Goal: Information Seeking & Learning: Learn about a topic

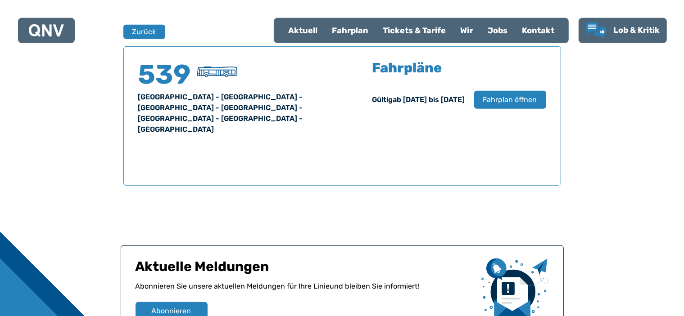
scroll to position [593, 0]
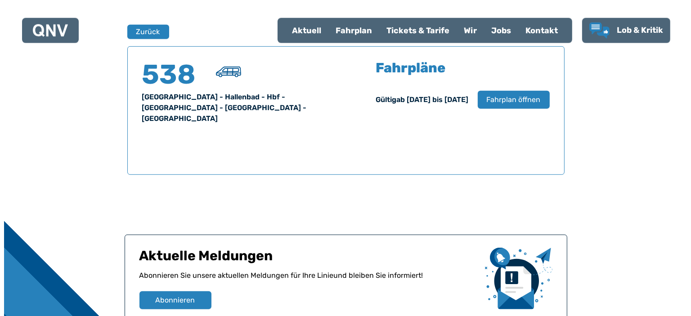
scroll to position [593, 0]
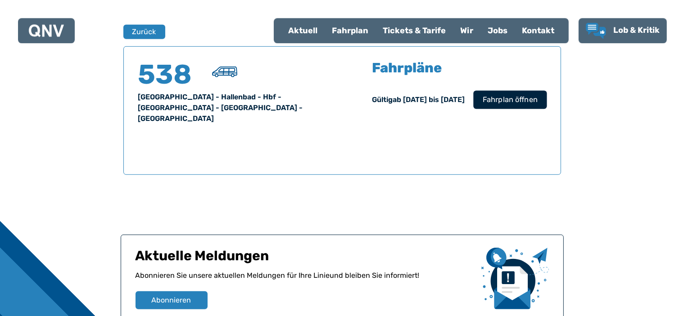
click at [499, 97] on span "Fahrplan öffnen" at bounding box center [509, 99] width 55 height 11
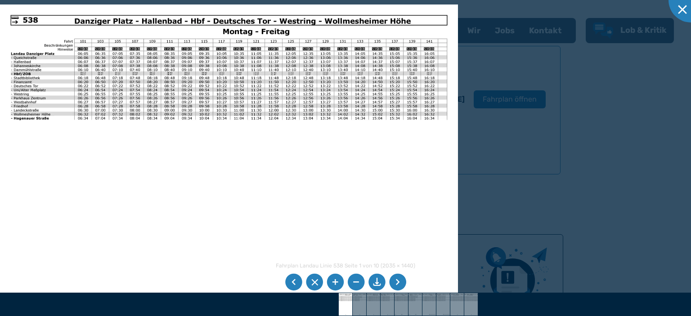
click at [399, 283] on li at bounding box center [397, 282] width 17 height 17
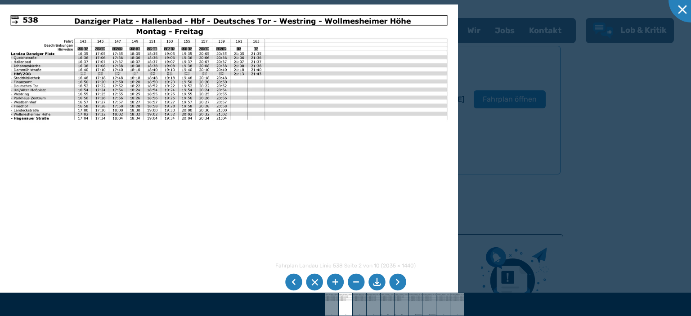
click at [399, 283] on li at bounding box center [397, 282] width 17 height 17
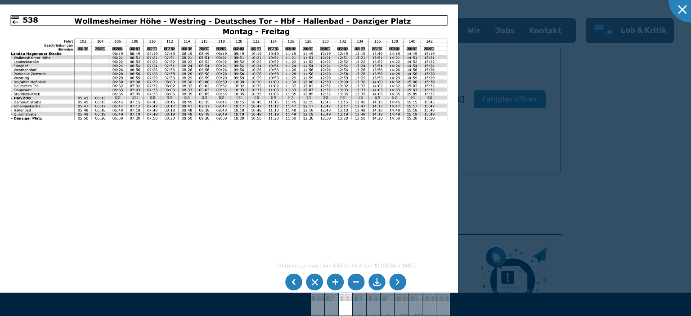
click at [333, 284] on li at bounding box center [335, 282] width 17 height 17
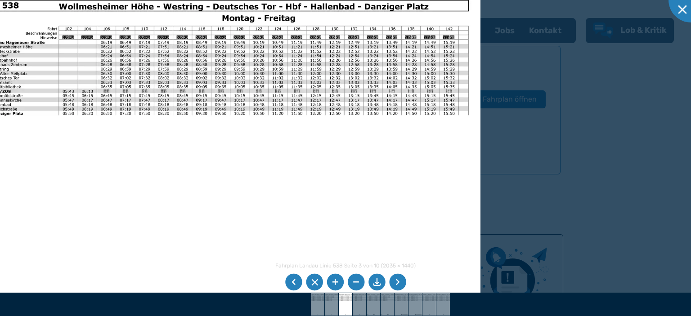
click at [333, 284] on li at bounding box center [335, 282] width 17 height 17
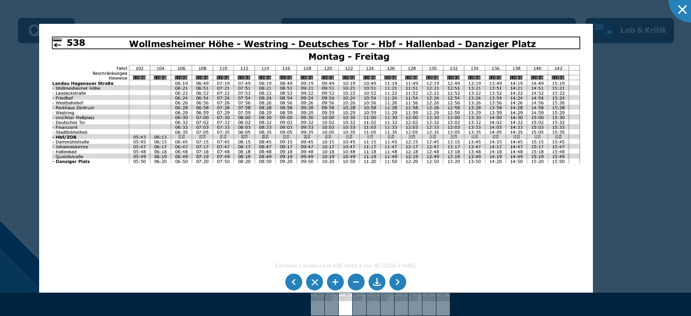
click at [315, 199] on img at bounding box center [316, 220] width 554 height 392
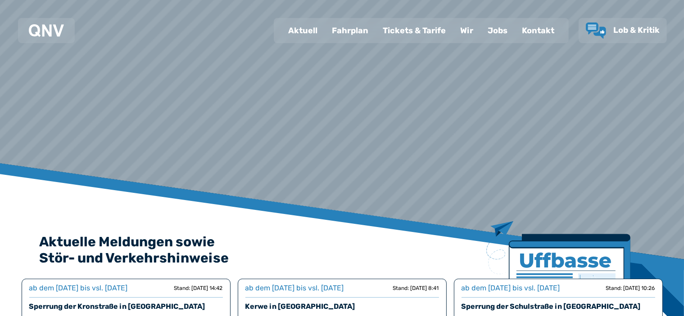
click at [356, 30] on div "Fahrplan" at bounding box center [349, 30] width 51 height 23
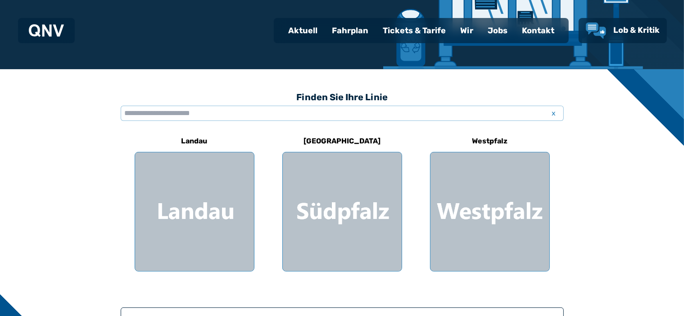
scroll to position [189, 0]
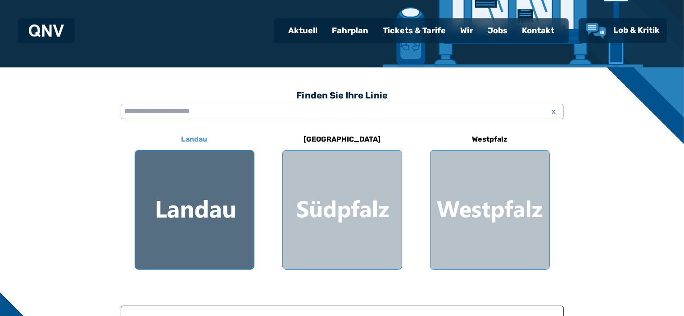
click at [191, 215] on div at bounding box center [194, 210] width 119 height 119
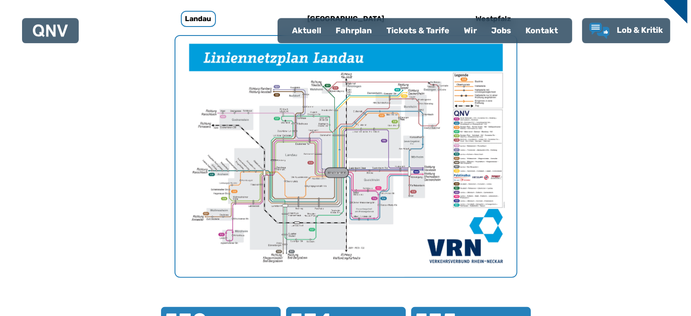
scroll to position [308, 0]
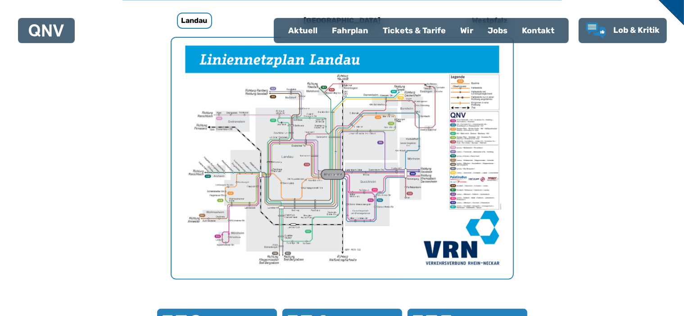
click at [354, 174] on img "1 von 1" at bounding box center [341, 158] width 341 height 241
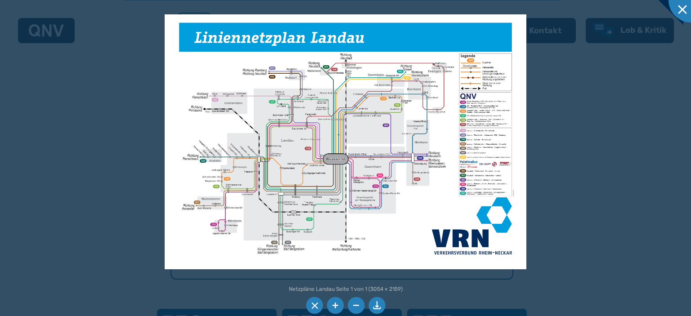
click at [335, 309] on li at bounding box center [335, 305] width 17 height 17
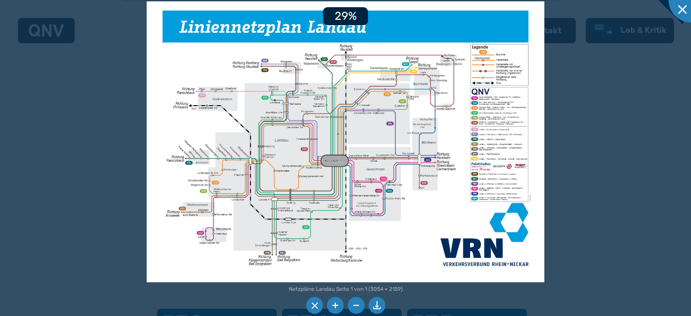
click at [335, 309] on li at bounding box center [335, 305] width 17 height 17
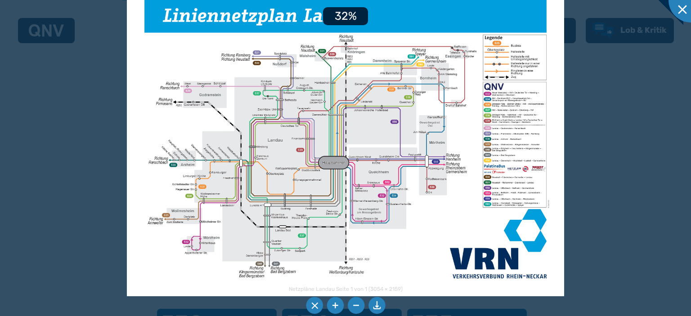
click at [335, 309] on li at bounding box center [335, 305] width 17 height 17
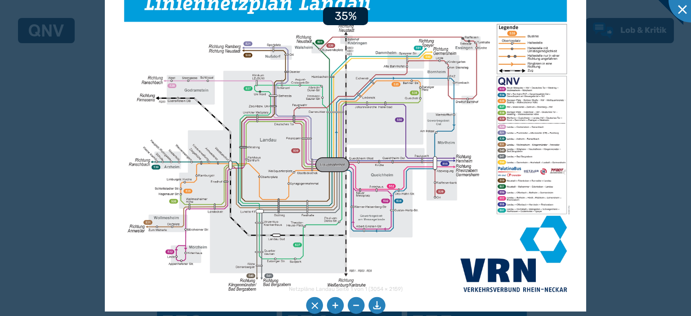
click at [335, 309] on li at bounding box center [335, 305] width 17 height 17
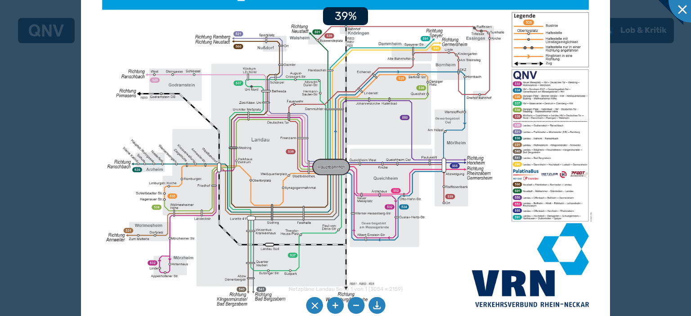
click at [335, 309] on li at bounding box center [335, 305] width 17 height 17
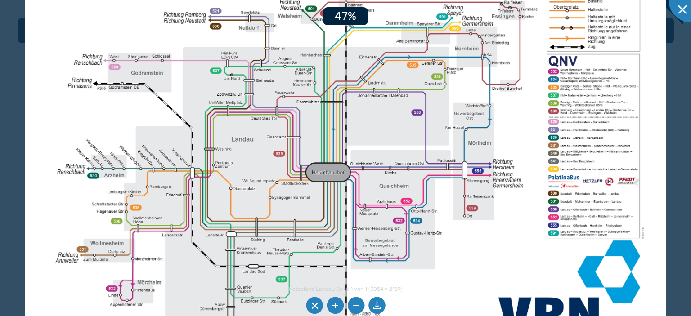
click at [335, 309] on li at bounding box center [335, 305] width 17 height 17
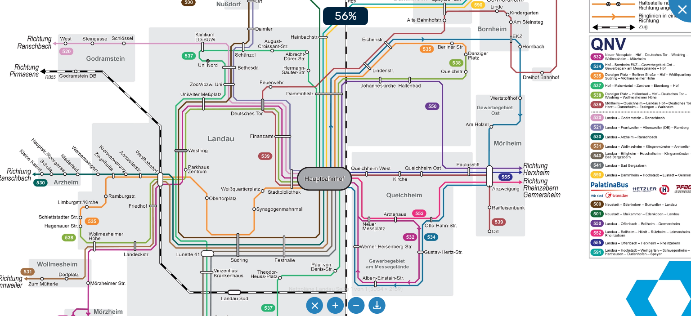
click at [335, 309] on li at bounding box center [335, 305] width 17 height 17
